Goal: Task Accomplishment & Management: Use online tool/utility

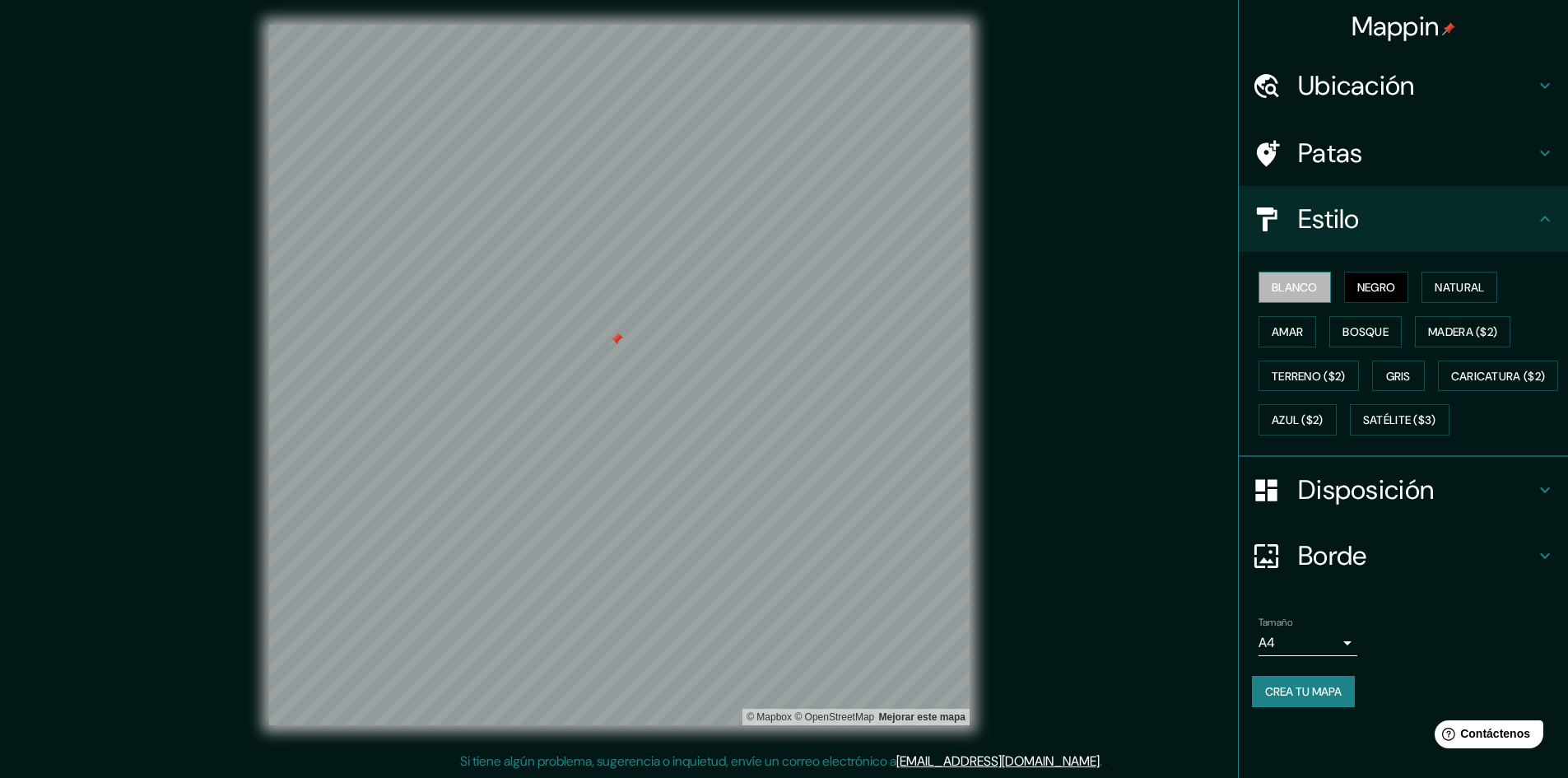
click at [1310, 295] on font "Blanco" at bounding box center [1295, 287] width 46 height 15
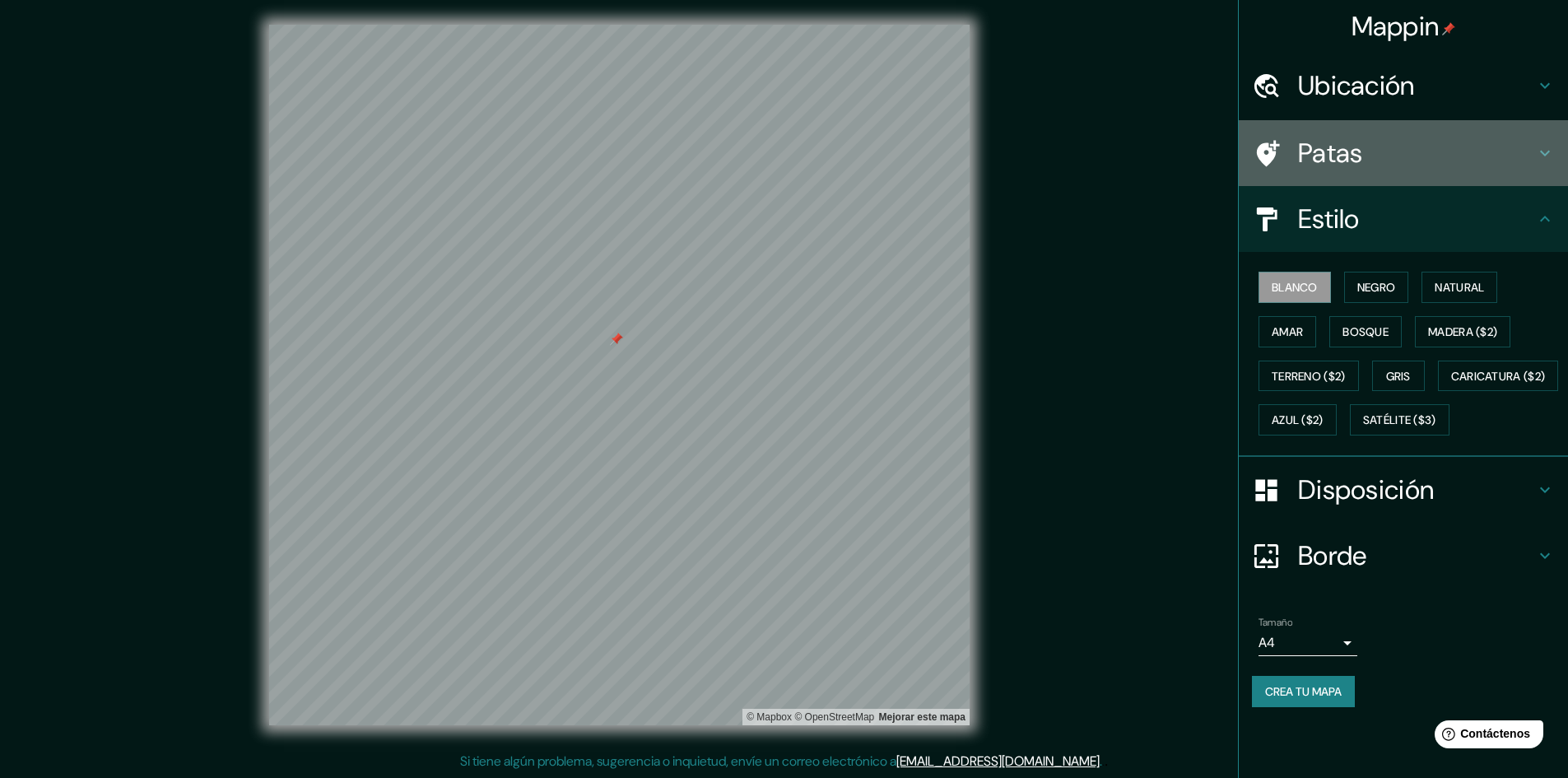
click at [1394, 154] on h4 "Patas" at bounding box center [1416, 153] width 237 height 33
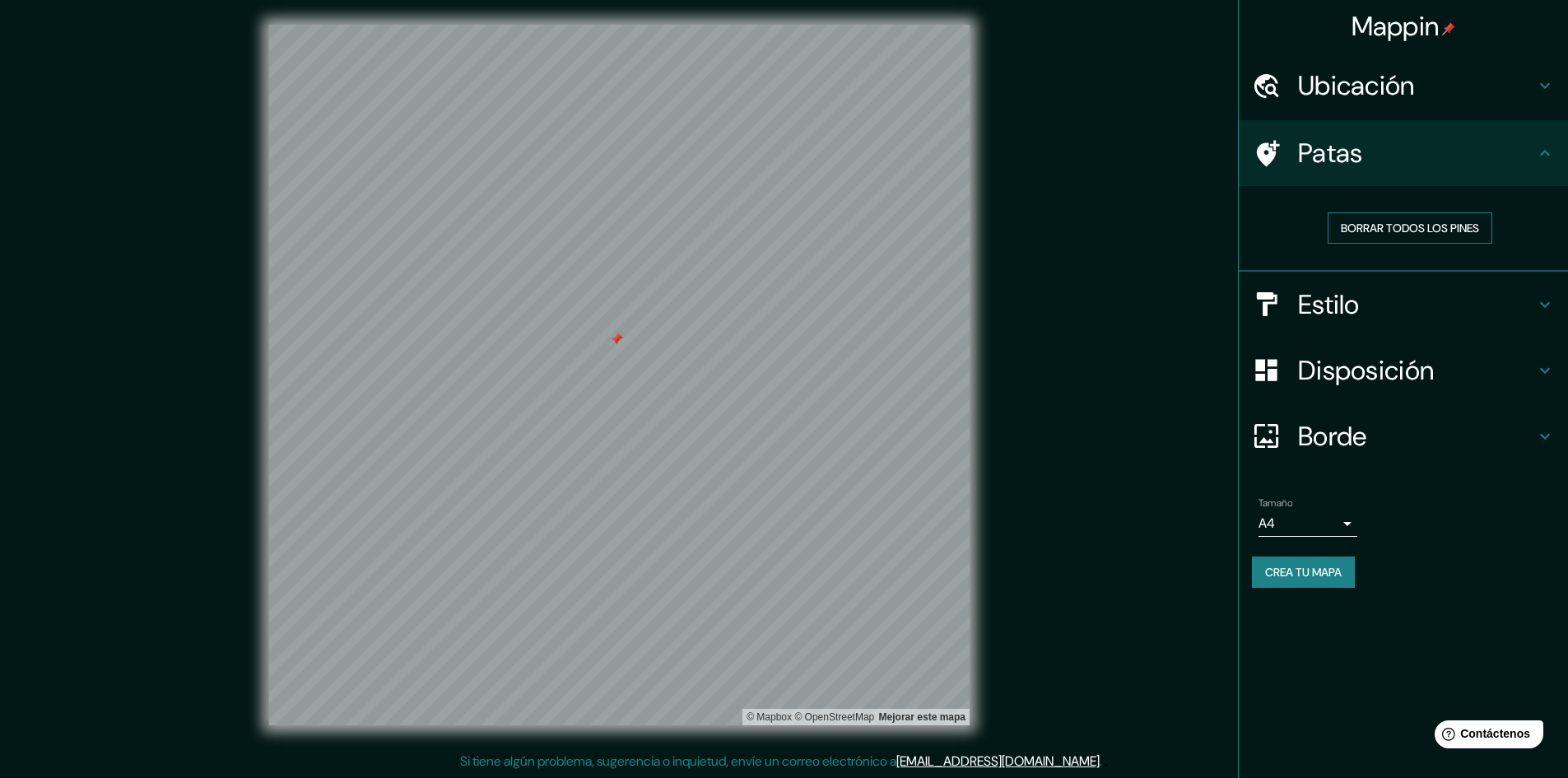
click at [1386, 218] on font "Borrar todos los pines" at bounding box center [1410, 227] width 139 height 21
click at [1408, 157] on h4 "Patas" at bounding box center [1416, 153] width 237 height 33
click at [1538, 141] on div "Patas" at bounding box center [1404, 152] width 329 height 66
click at [1465, 296] on h4 "Estilo" at bounding box center [1416, 305] width 237 height 33
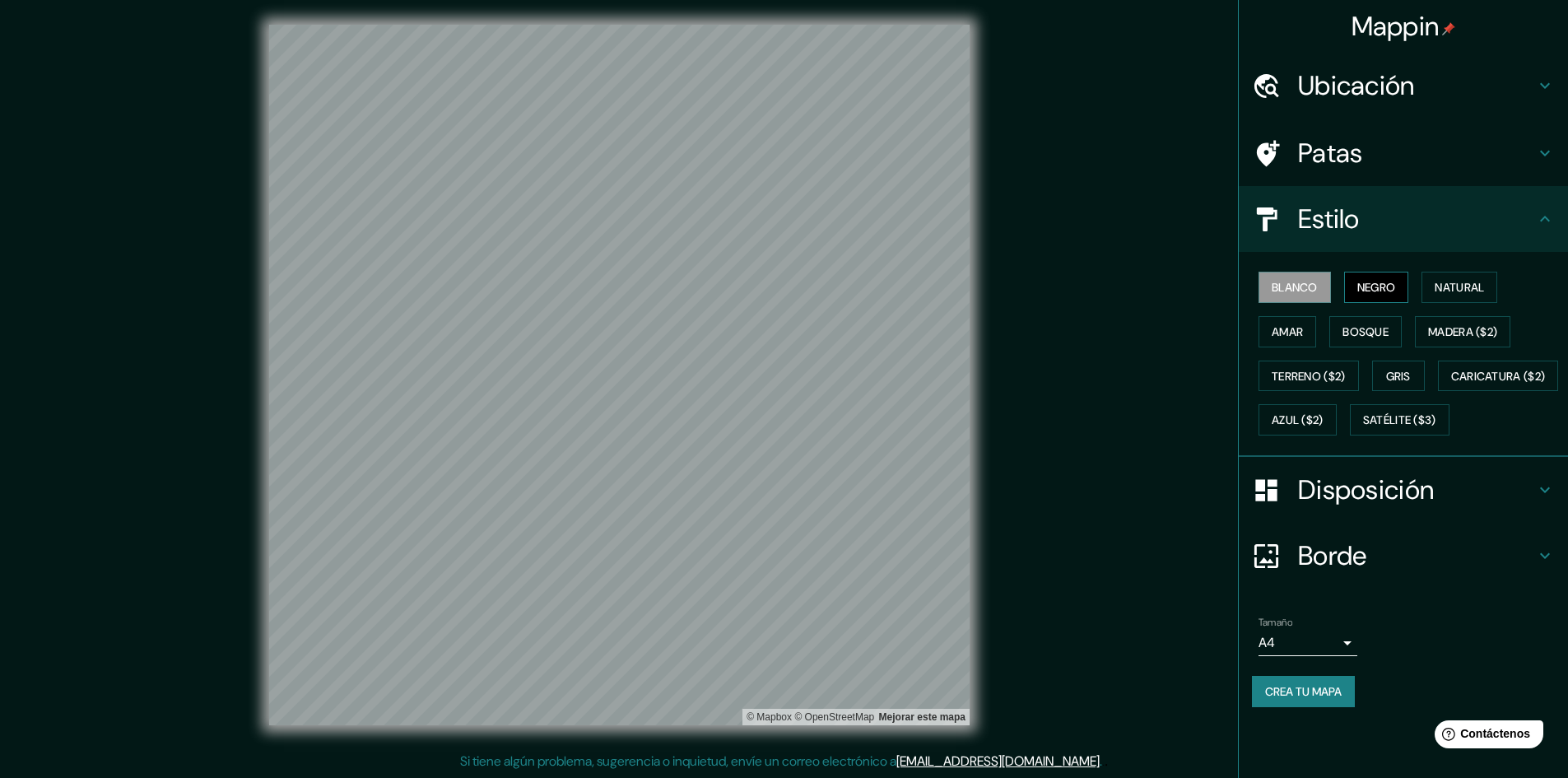
click at [1396, 292] on font "Negro" at bounding box center [1377, 287] width 39 height 15
click at [1471, 272] on button "Natural" at bounding box center [1460, 287] width 76 height 31
click at [1303, 326] on font "Amar" at bounding box center [1288, 332] width 31 height 15
click at [1357, 332] on font "Bosque" at bounding box center [1366, 332] width 46 height 15
click at [1394, 374] on font "Gris" at bounding box center [1398, 376] width 25 height 15
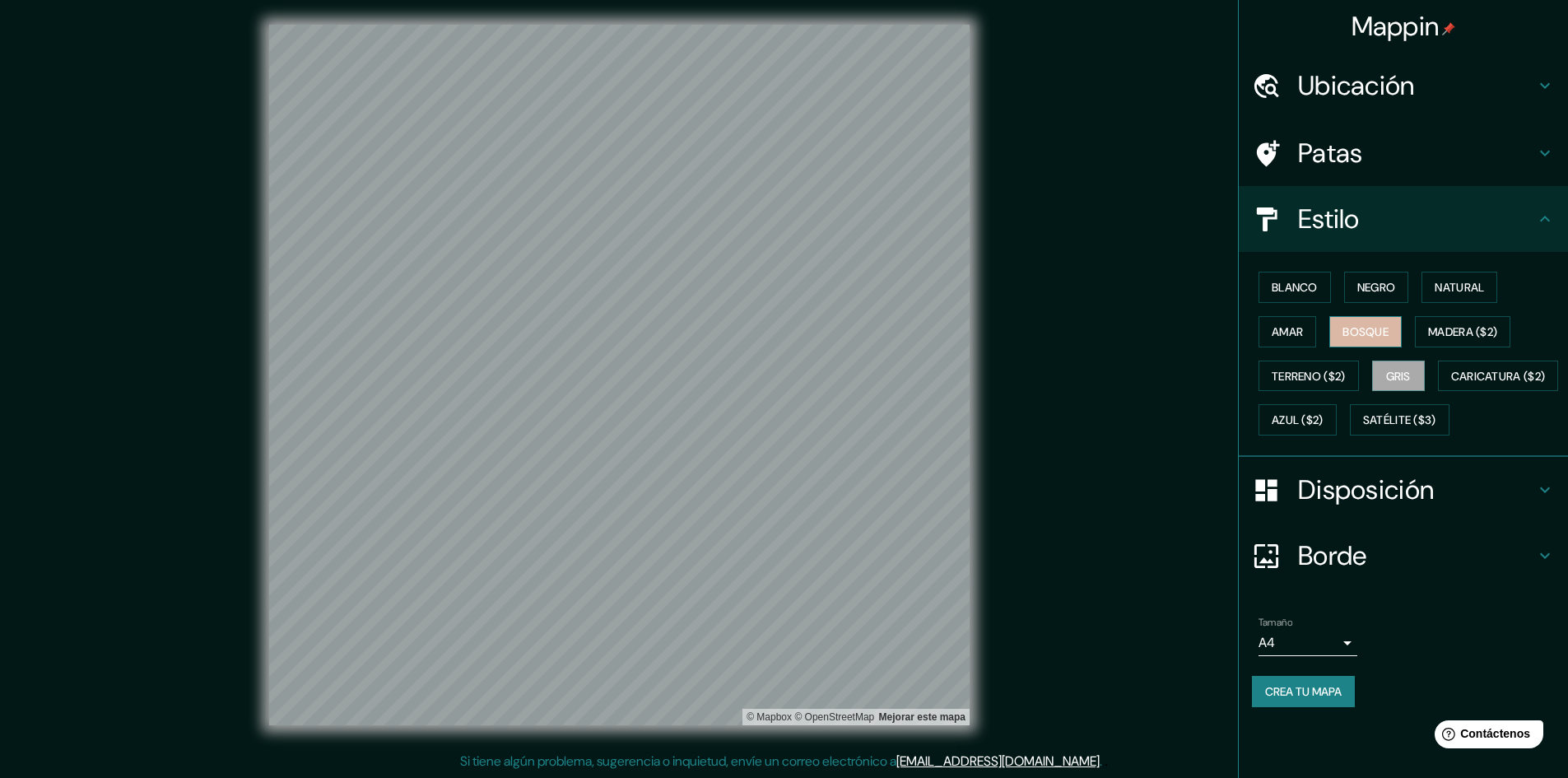
click at [1367, 325] on font "Bosque" at bounding box center [1366, 332] width 46 height 15
click at [1452, 383] on font "Caricatura ($2)" at bounding box center [1499, 376] width 94 height 15
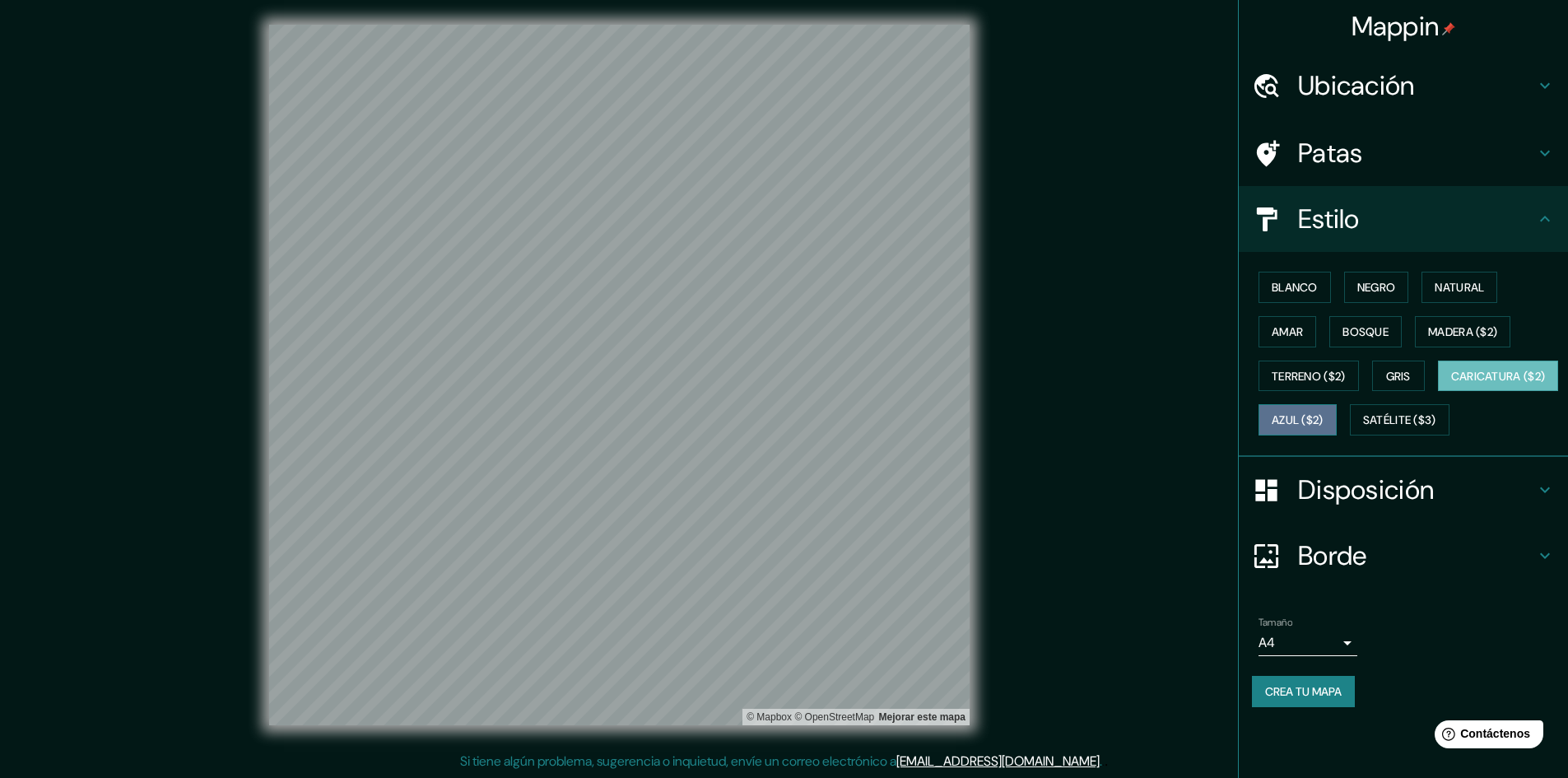
click at [1324, 409] on font "Azul ($2)" at bounding box center [1298, 419] width 52 height 21
click at [1363, 431] on font "Satélite ($3)" at bounding box center [1399, 419] width 73 height 21
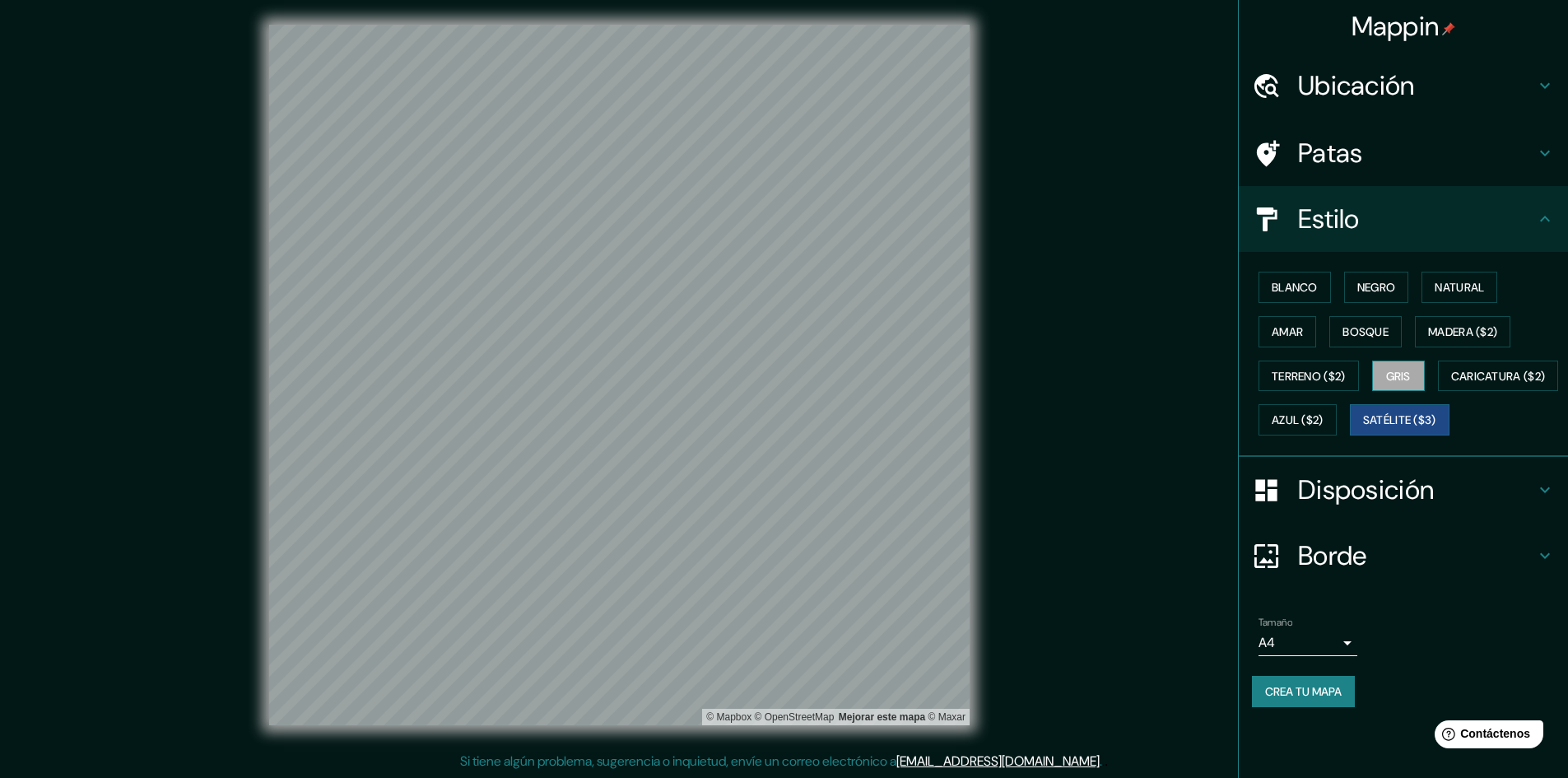
click at [1386, 368] on button "Gris" at bounding box center [1398, 376] width 53 height 31
click at [1370, 335] on font "Bosque" at bounding box center [1366, 332] width 46 height 15
click at [1303, 339] on font "Amar" at bounding box center [1288, 331] width 31 height 21
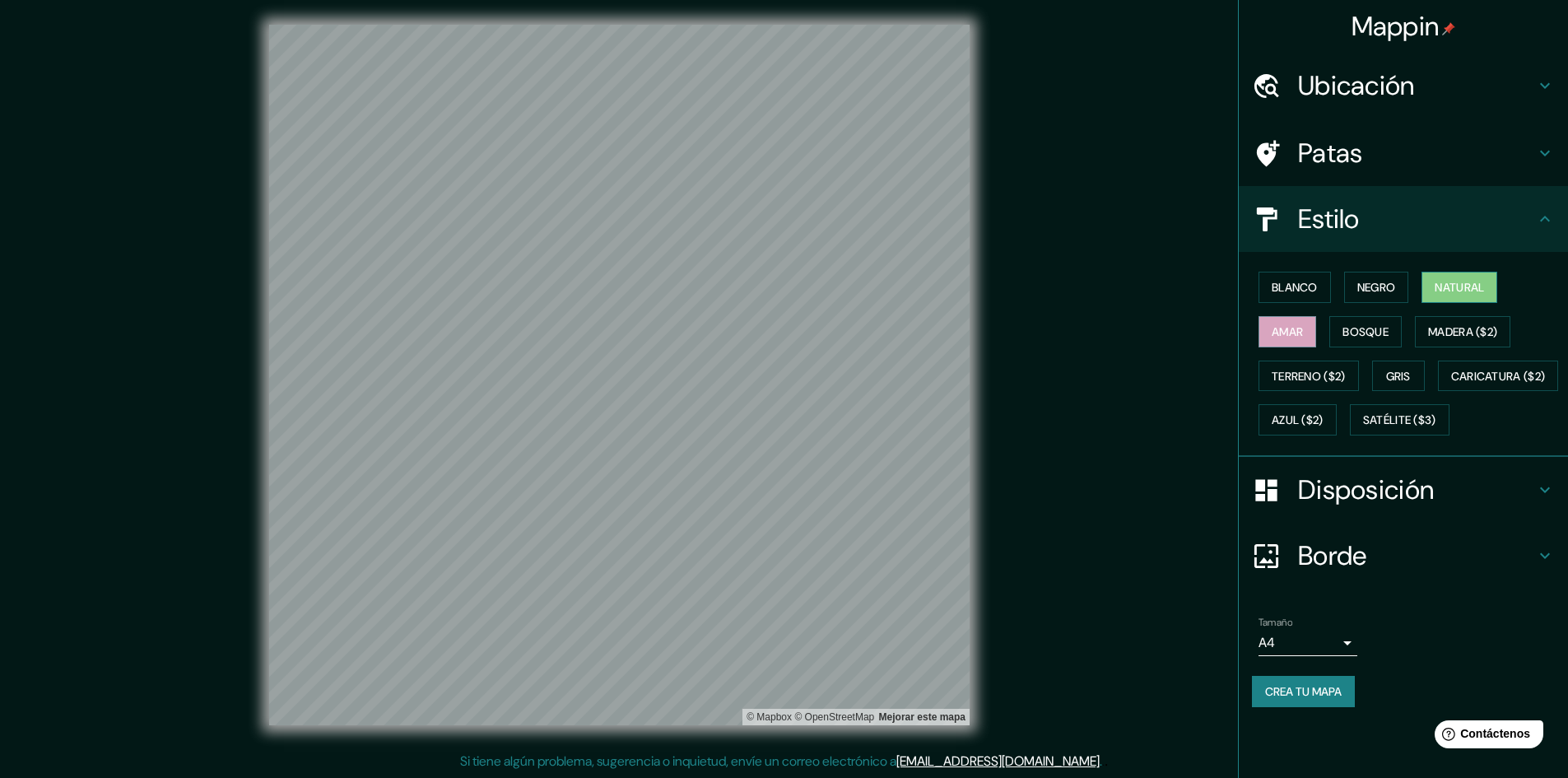
click at [1440, 282] on font "Natural" at bounding box center [1459, 287] width 49 height 15
click at [1394, 289] on font "Negro" at bounding box center [1377, 287] width 39 height 15
click at [1324, 429] on font "Azul ($2)" at bounding box center [1298, 419] width 52 height 21
click at [1402, 386] on button "Gris" at bounding box center [1398, 376] width 53 height 31
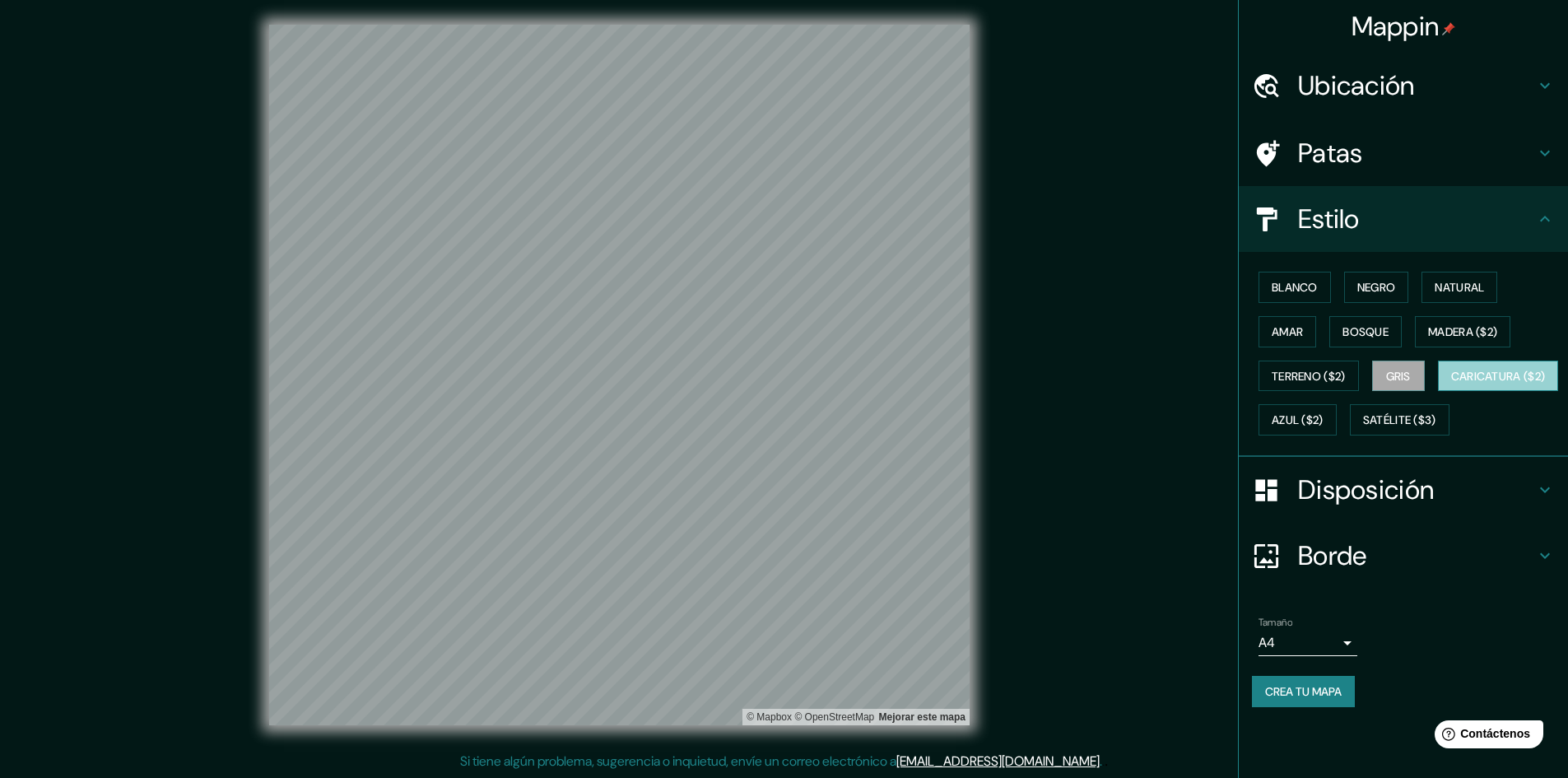
click at [1452, 383] on font "Caricatura ($2)" at bounding box center [1499, 376] width 94 height 15
click at [1334, 369] on font "Terreno ($2)" at bounding box center [1309, 376] width 74 height 15
click at [1307, 338] on button "Amar" at bounding box center [1287, 332] width 57 height 31
click at [1354, 325] on font "Bosque" at bounding box center [1366, 332] width 46 height 15
click at [1363, 277] on font "Negro" at bounding box center [1377, 286] width 39 height 21
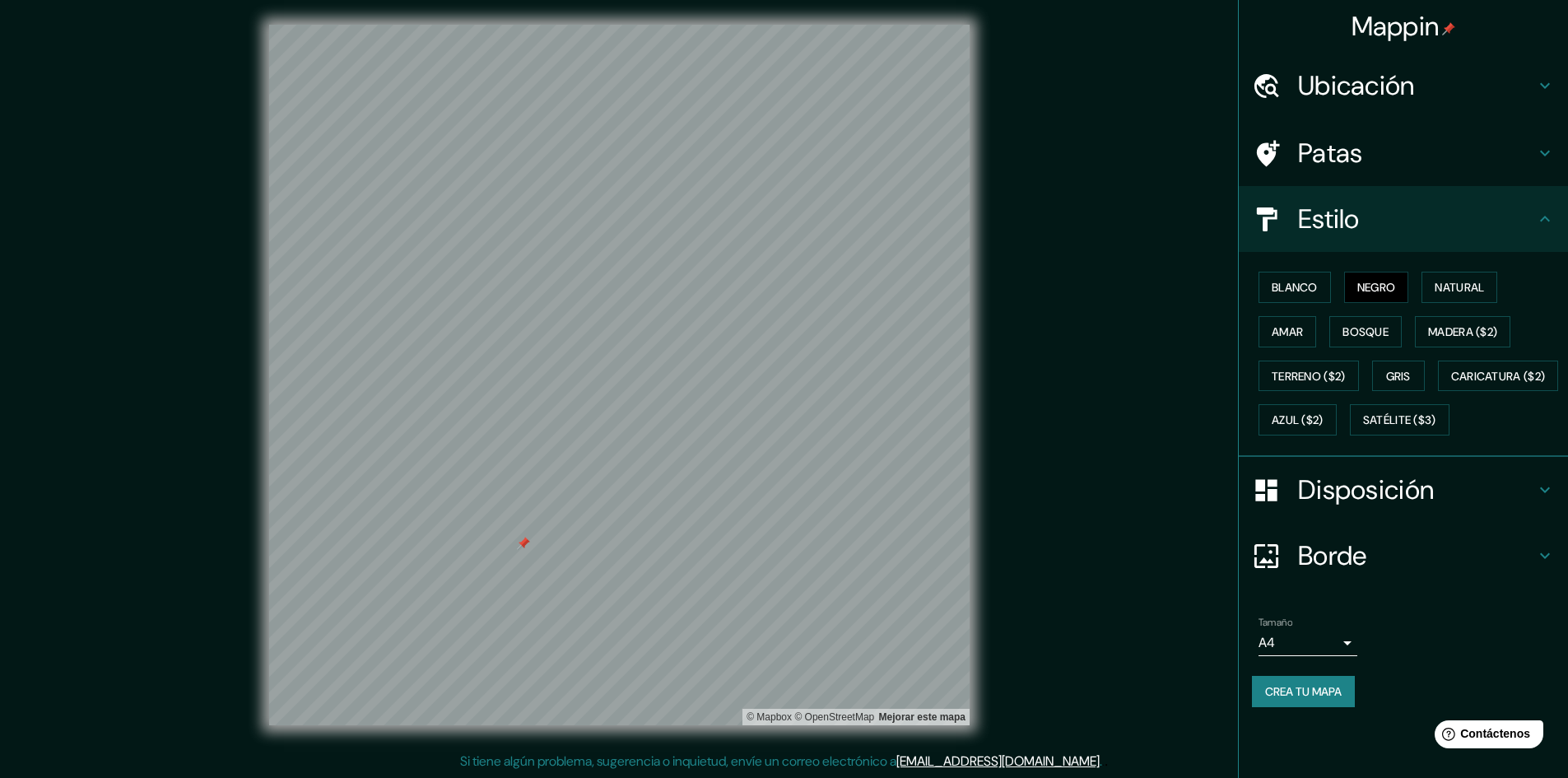
click at [1367, 160] on h4 "Patas" at bounding box center [1416, 153] width 237 height 33
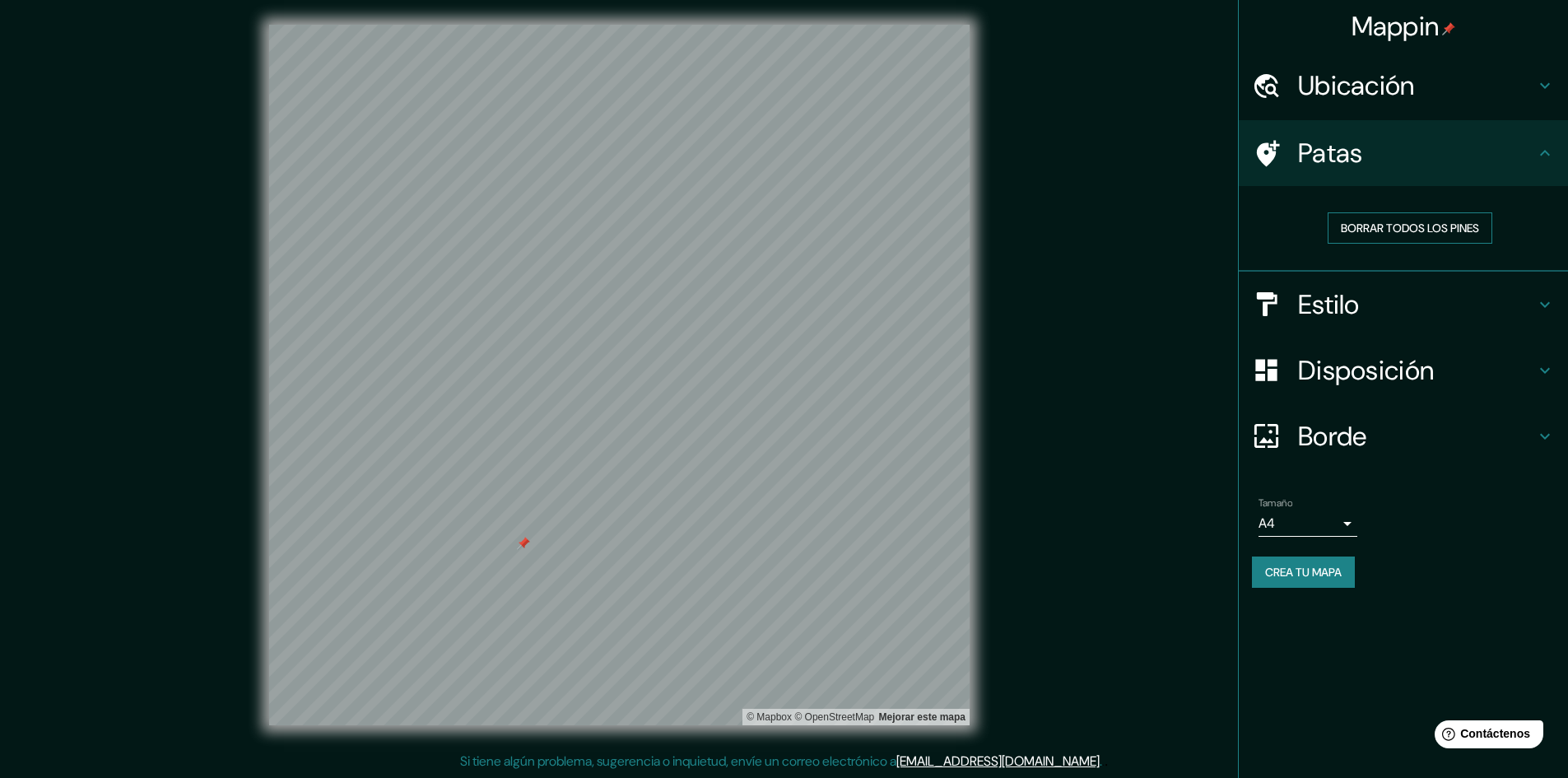
click at [1377, 232] on font "Borrar todos los pines" at bounding box center [1410, 228] width 139 height 15
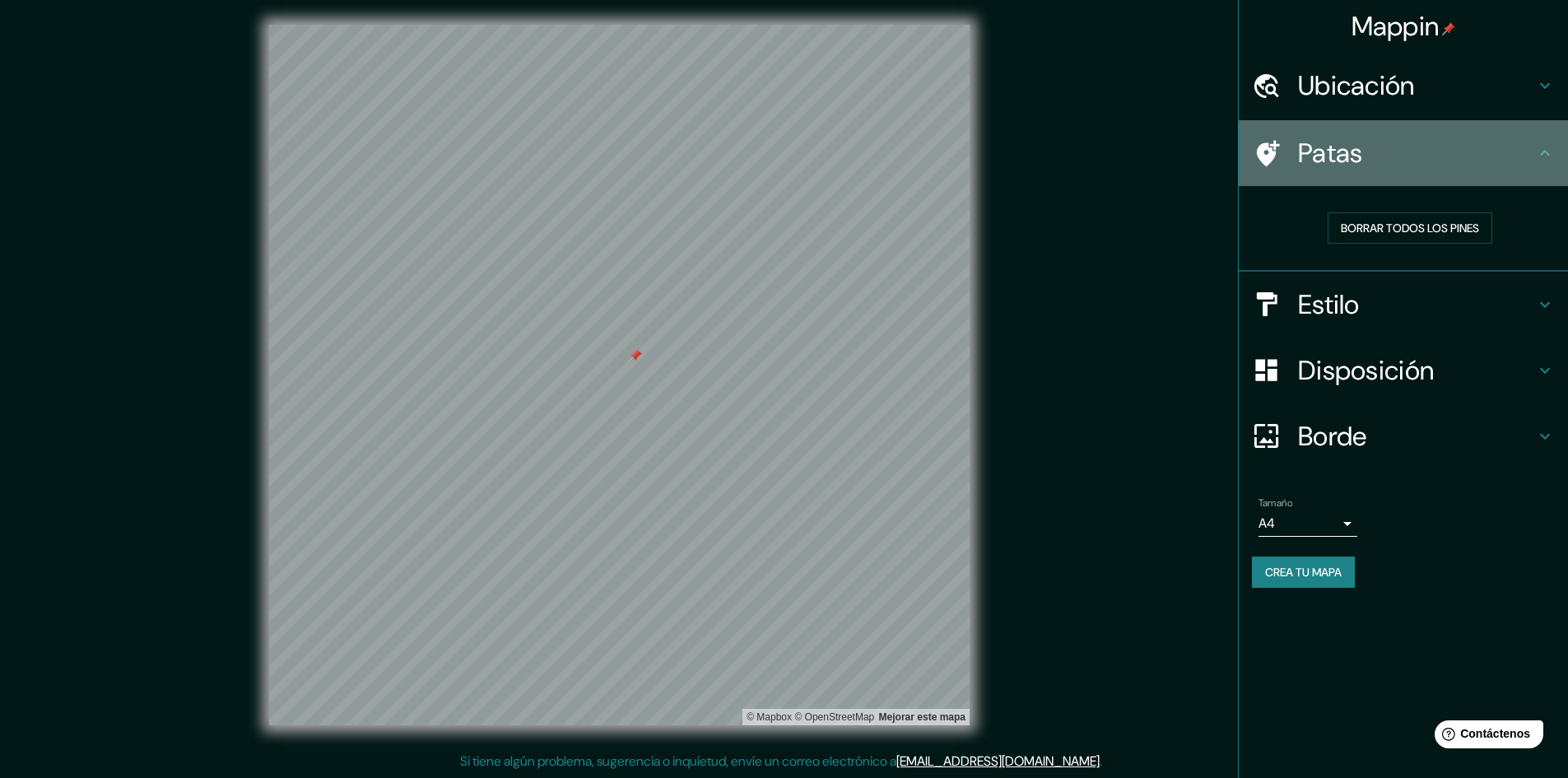
click at [1554, 141] on div "Patas" at bounding box center [1404, 152] width 329 height 66
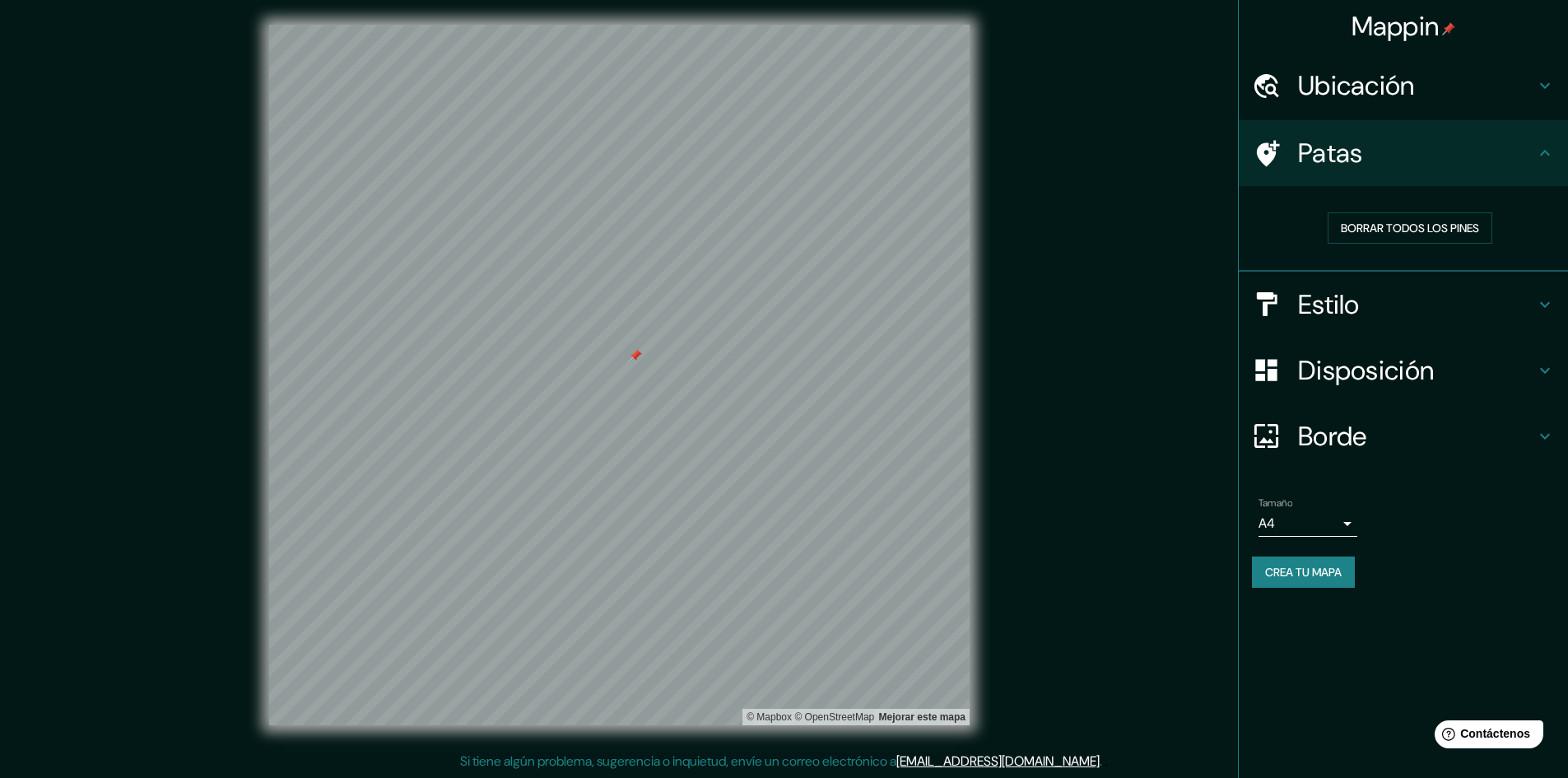
click at [1546, 146] on icon at bounding box center [1545, 152] width 19 height 19
click at [1504, 321] on div "Estilo" at bounding box center [1404, 304] width 329 height 66
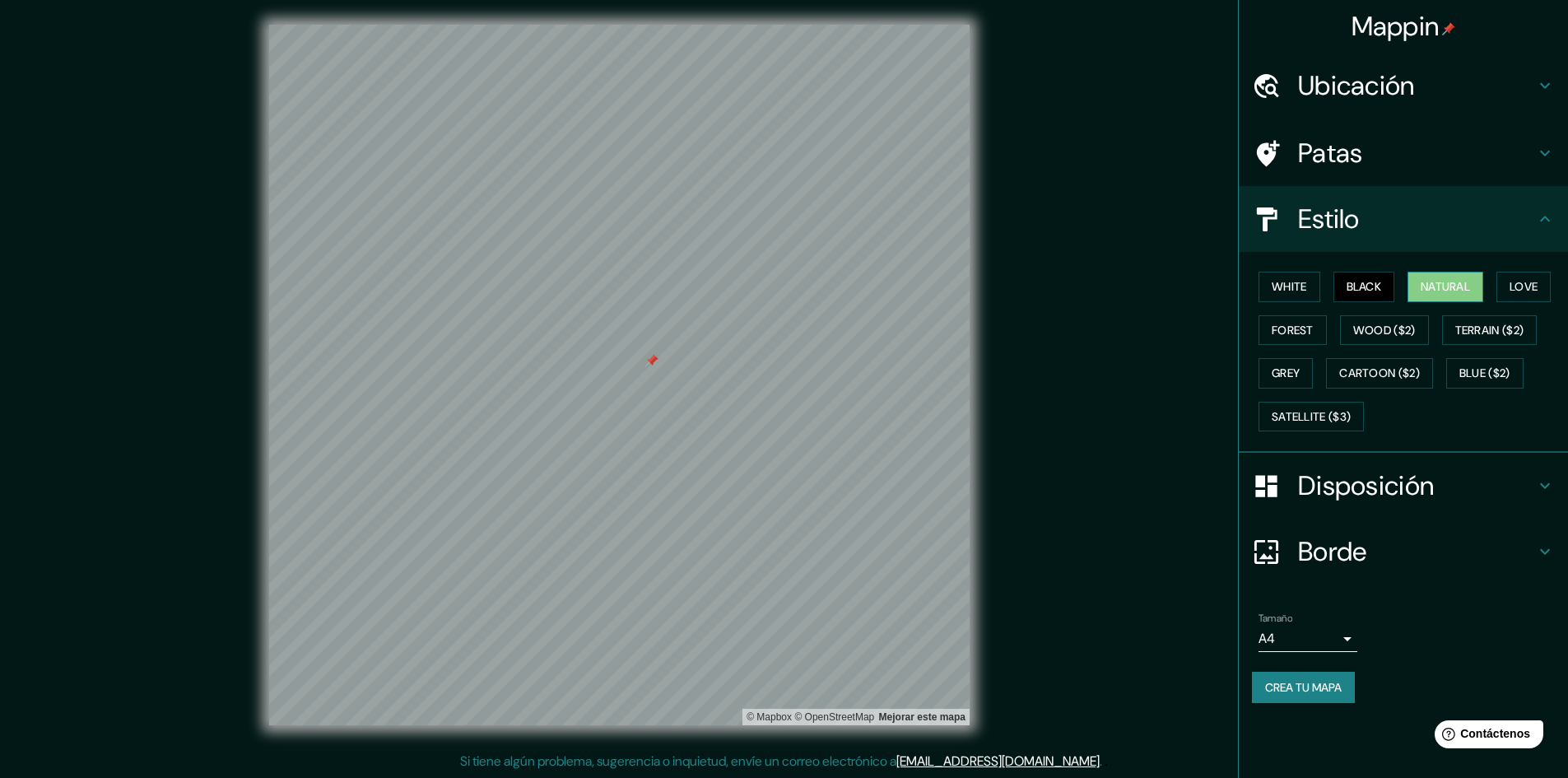
click at [1444, 293] on button "Natural" at bounding box center [1446, 286] width 76 height 30
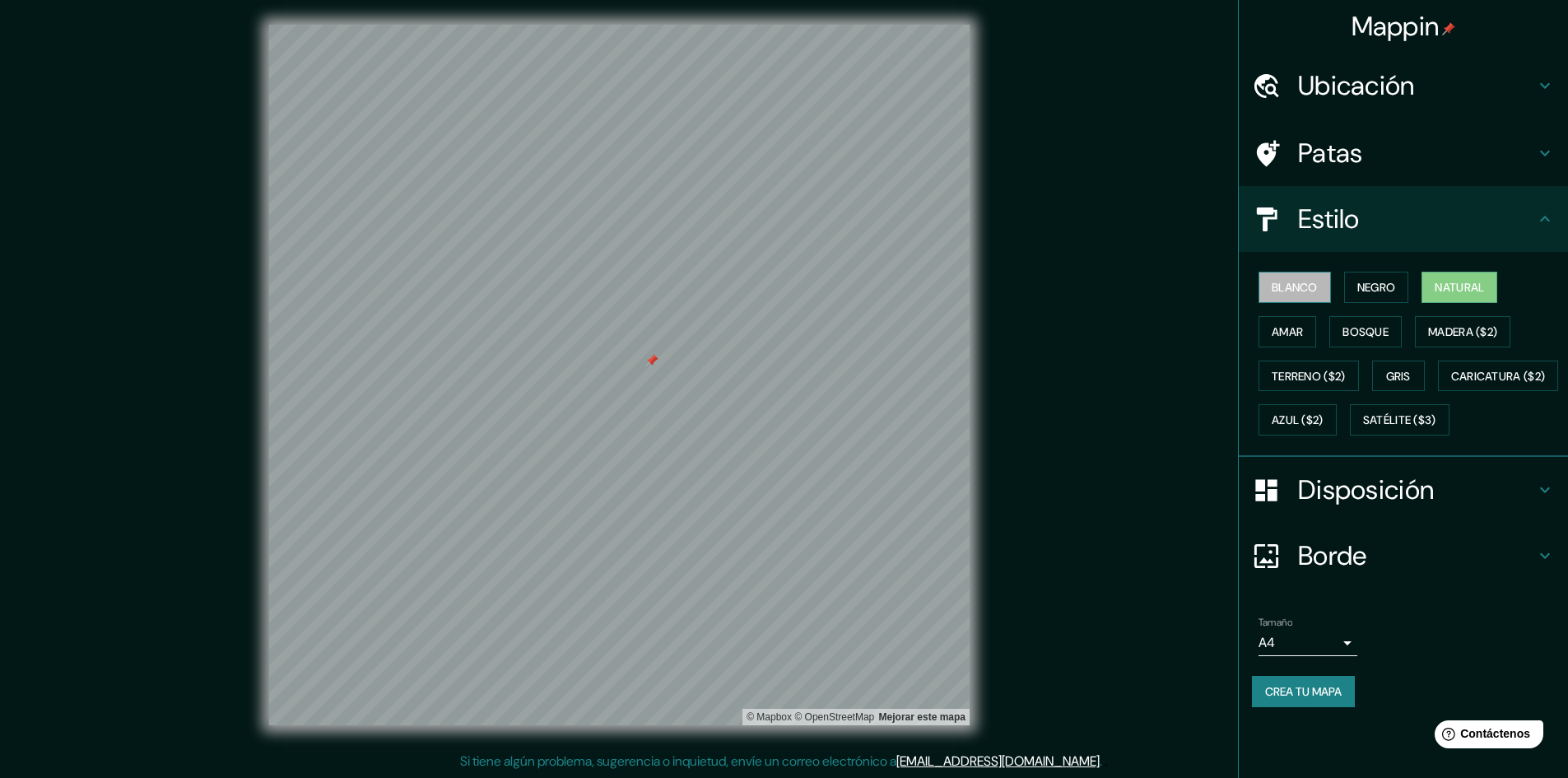
click at [1321, 291] on button "Blanco" at bounding box center [1295, 287] width 72 height 31
click at [1293, 321] on font "Amar" at bounding box center [1288, 331] width 31 height 21
click at [1351, 321] on font "Bosque" at bounding box center [1366, 331] width 46 height 21
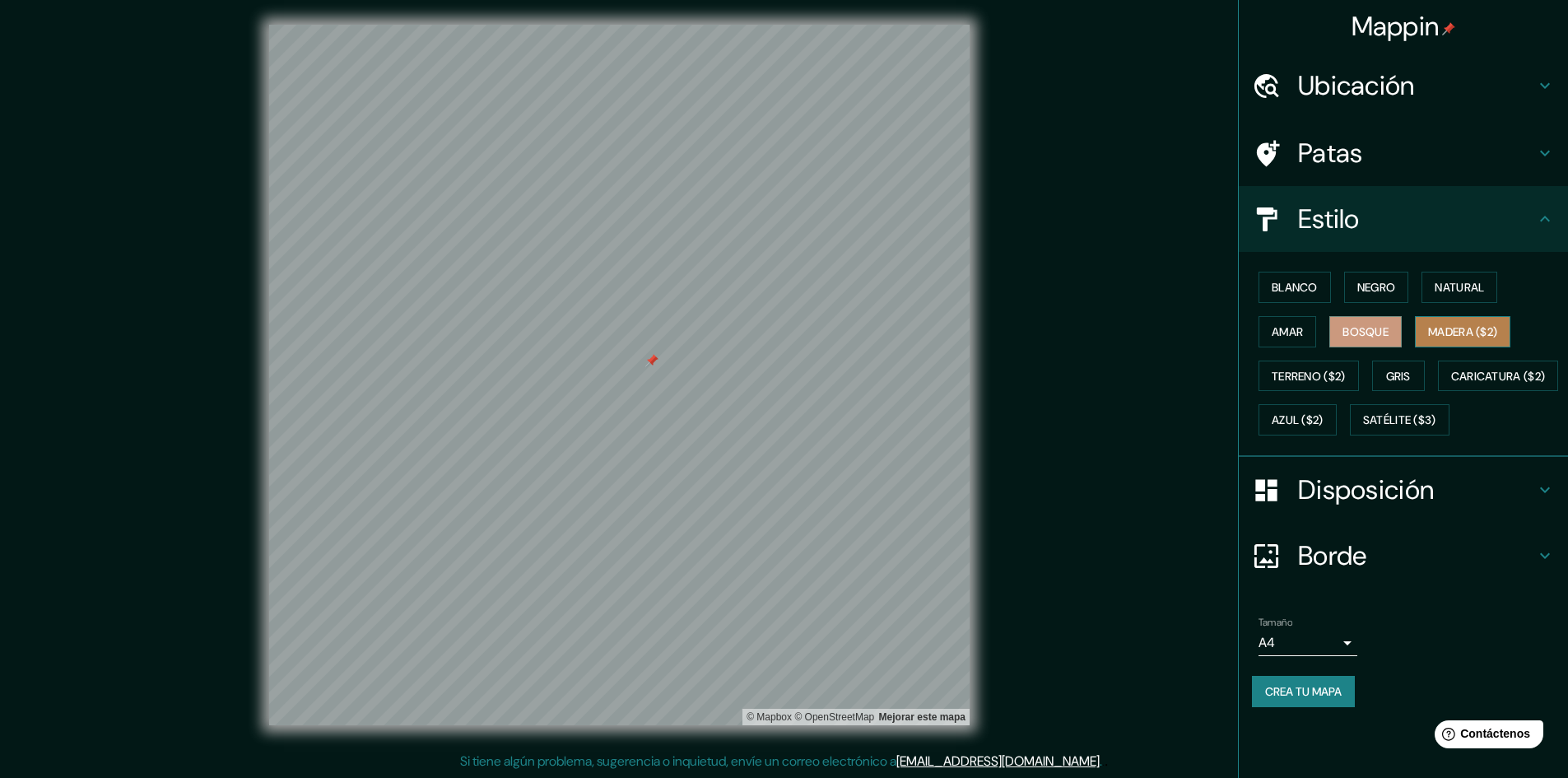
click at [1464, 324] on font "Madera ($2)" at bounding box center [1463, 332] width 69 height 15
click at [1337, 433] on button "Azul ($2)" at bounding box center [1297, 419] width 79 height 31
click at [1300, 381] on font "Terreno ($2)" at bounding box center [1309, 376] width 74 height 15
click at [1303, 399] on div "Blanco Negro Natural Amar Bosque Madera ($2) Terreno ($2) Gris Caricatura ($2) …" at bounding box center [1410, 354] width 316 height 177
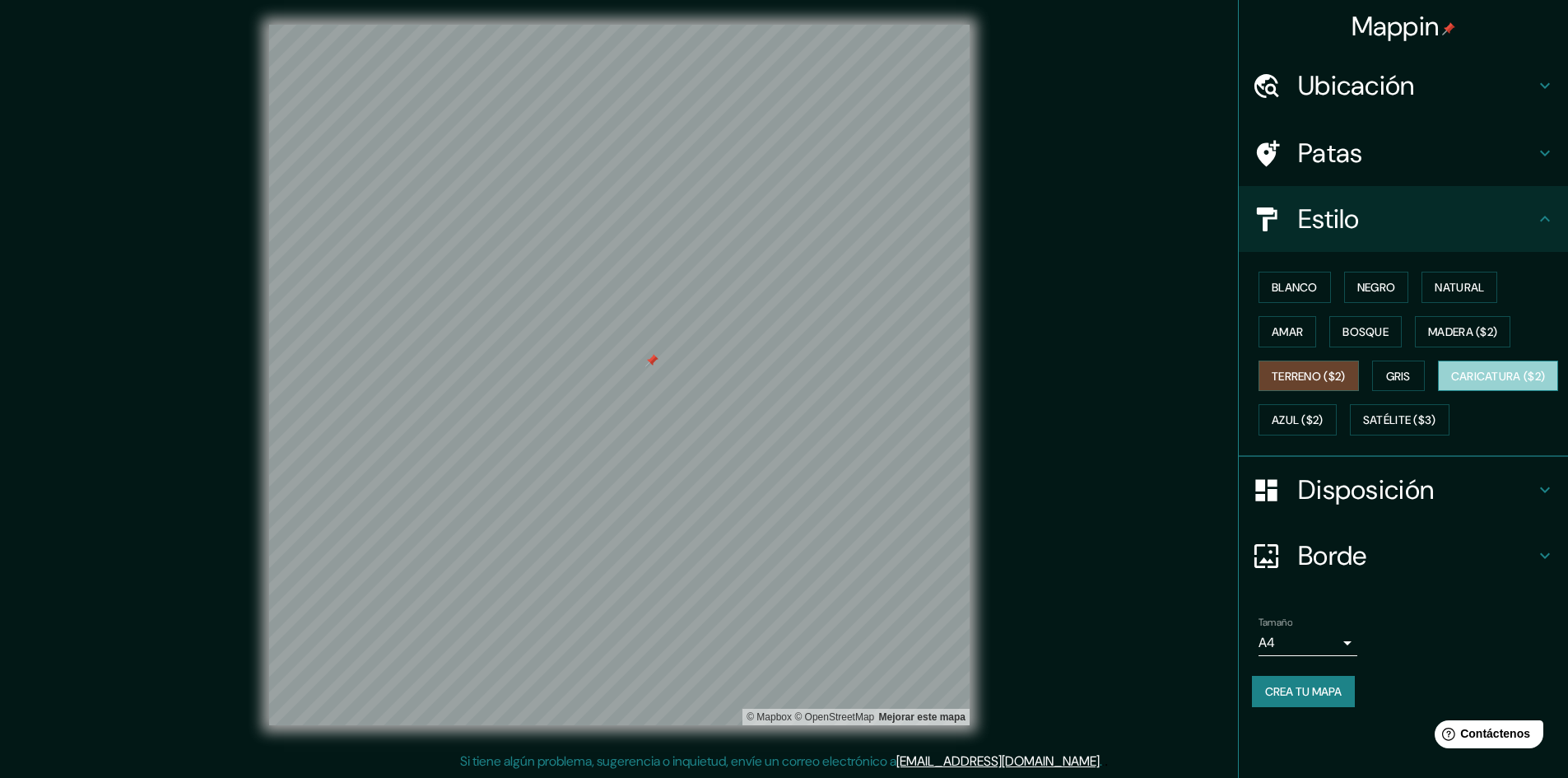
click at [1452, 383] on font "Caricatura ($2)" at bounding box center [1499, 376] width 94 height 15
click at [1363, 428] on font "Satélite ($3)" at bounding box center [1399, 420] width 73 height 15
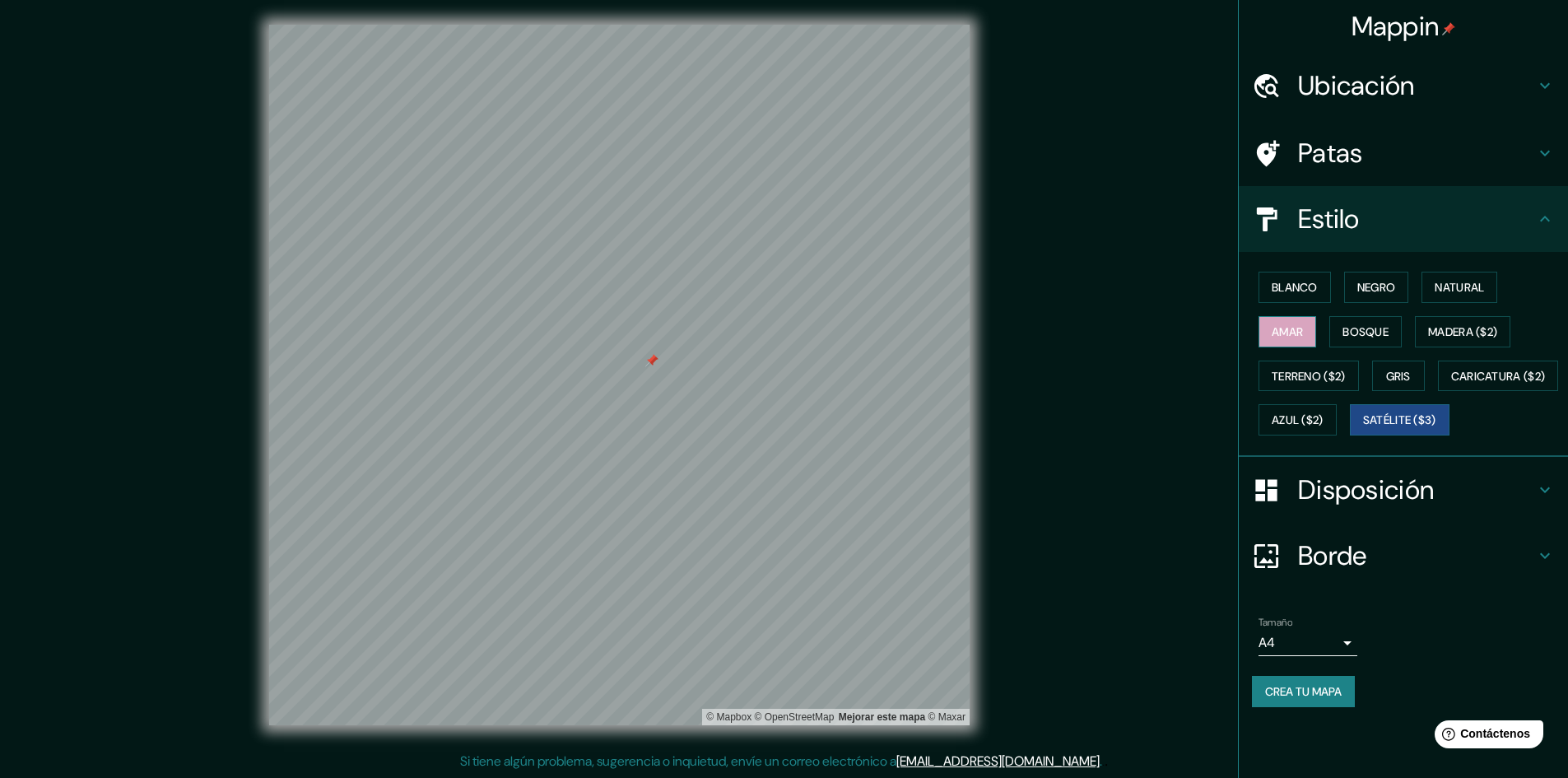
click at [1283, 325] on font "Amar" at bounding box center [1288, 332] width 31 height 15
click at [1282, 291] on font "Blanco" at bounding box center [1295, 287] width 46 height 15
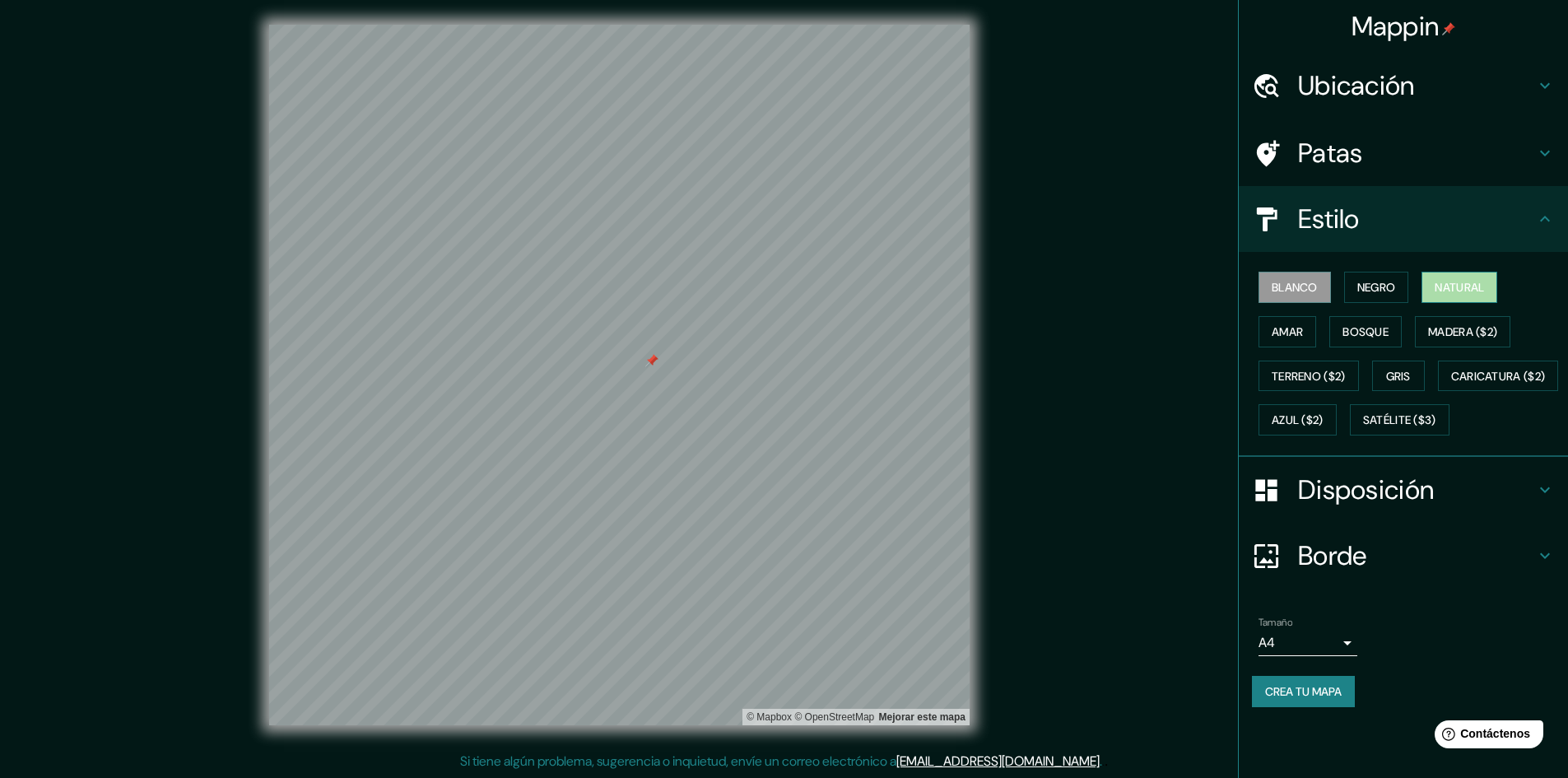
click at [1464, 298] on button "Natural" at bounding box center [1460, 287] width 76 height 31
click at [1431, 295] on button "Natural" at bounding box center [1460, 287] width 76 height 31
click at [1380, 287] on font "Negro" at bounding box center [1377, 287] width 39 height 15
click at [1442, 290] on font "Natural" at bounding box center [1459, 287] width 49 height 15
